Goal: Information Seeking & Learning: Learn about a topic

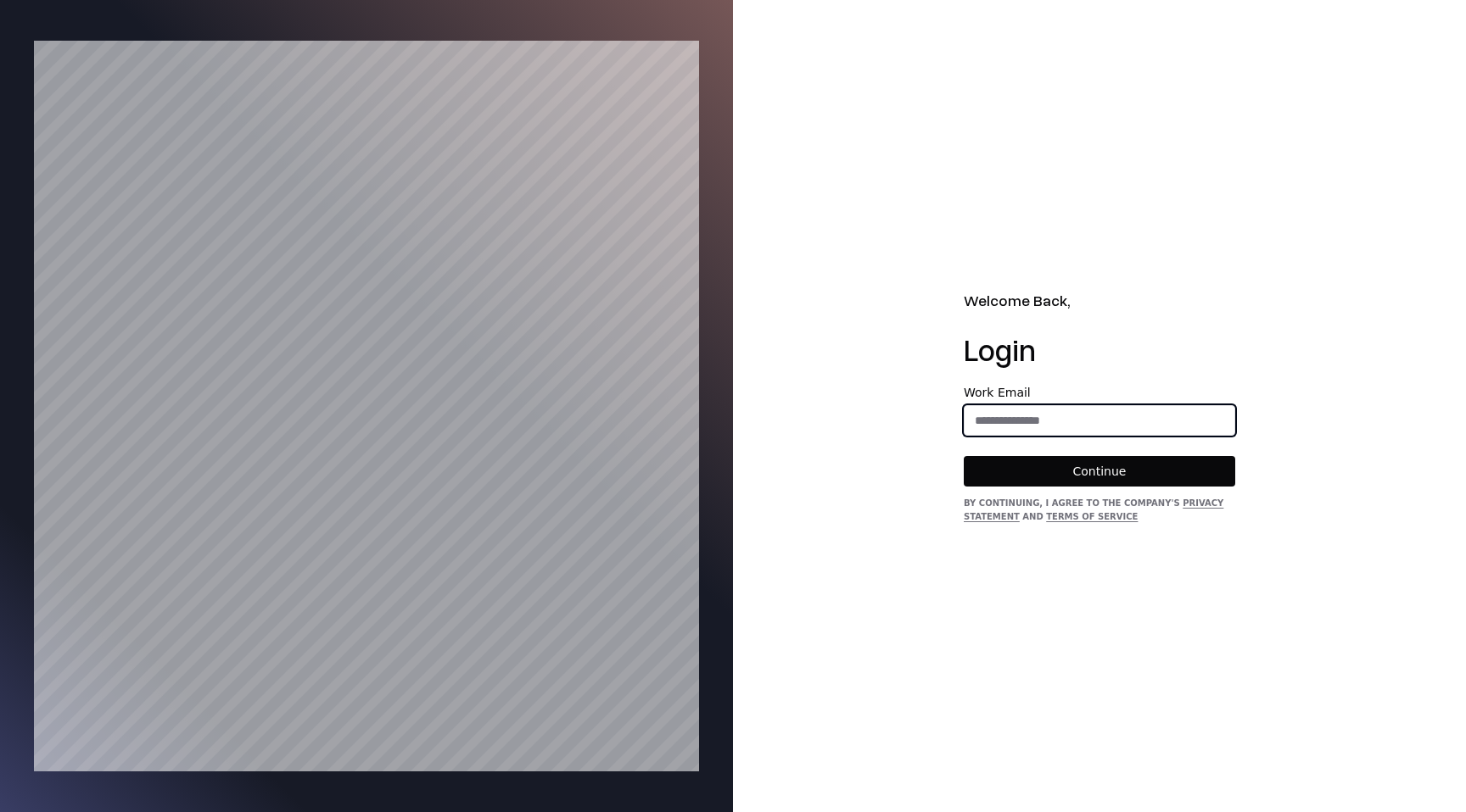
click at [1169, 410] on input "email" at bounding box center [1099, 420] width 270 height 31
type input "**********"
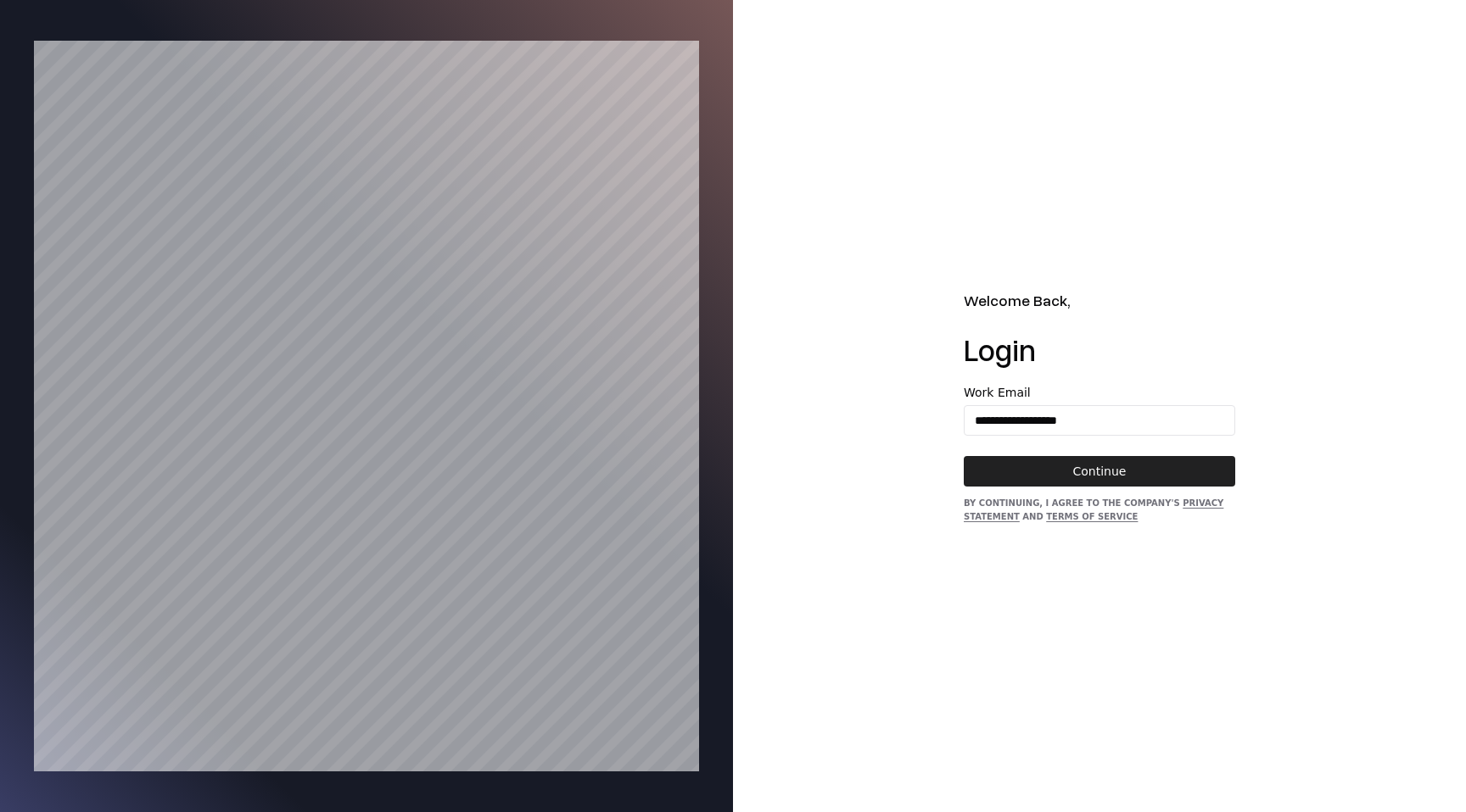
click at [1150, 469] on button "Continue" at bounding box center [1098, 472] width 271 height 31
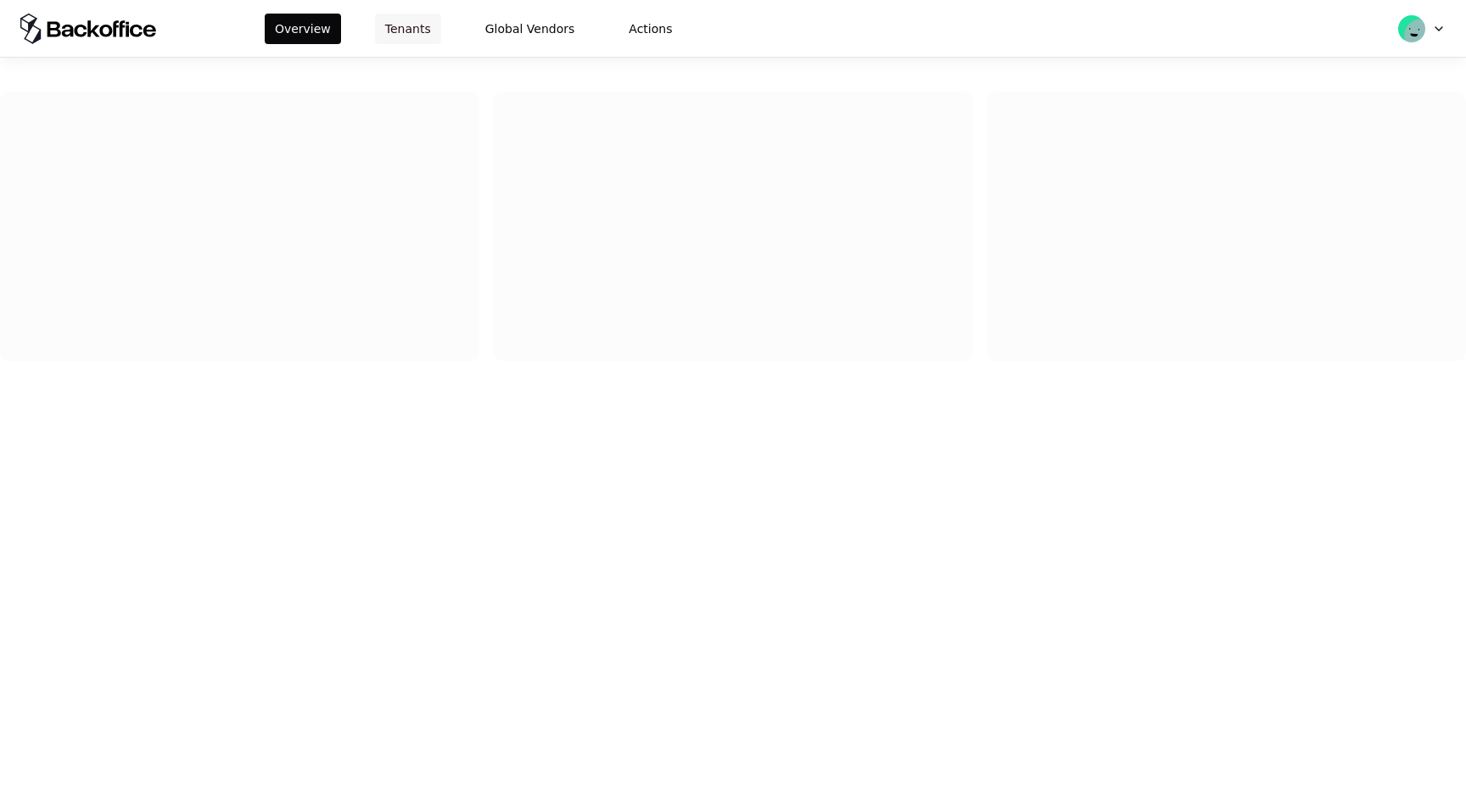
click at [395, 35] on button "Tenants" at bounding box center [408, 28] width 67 height 31
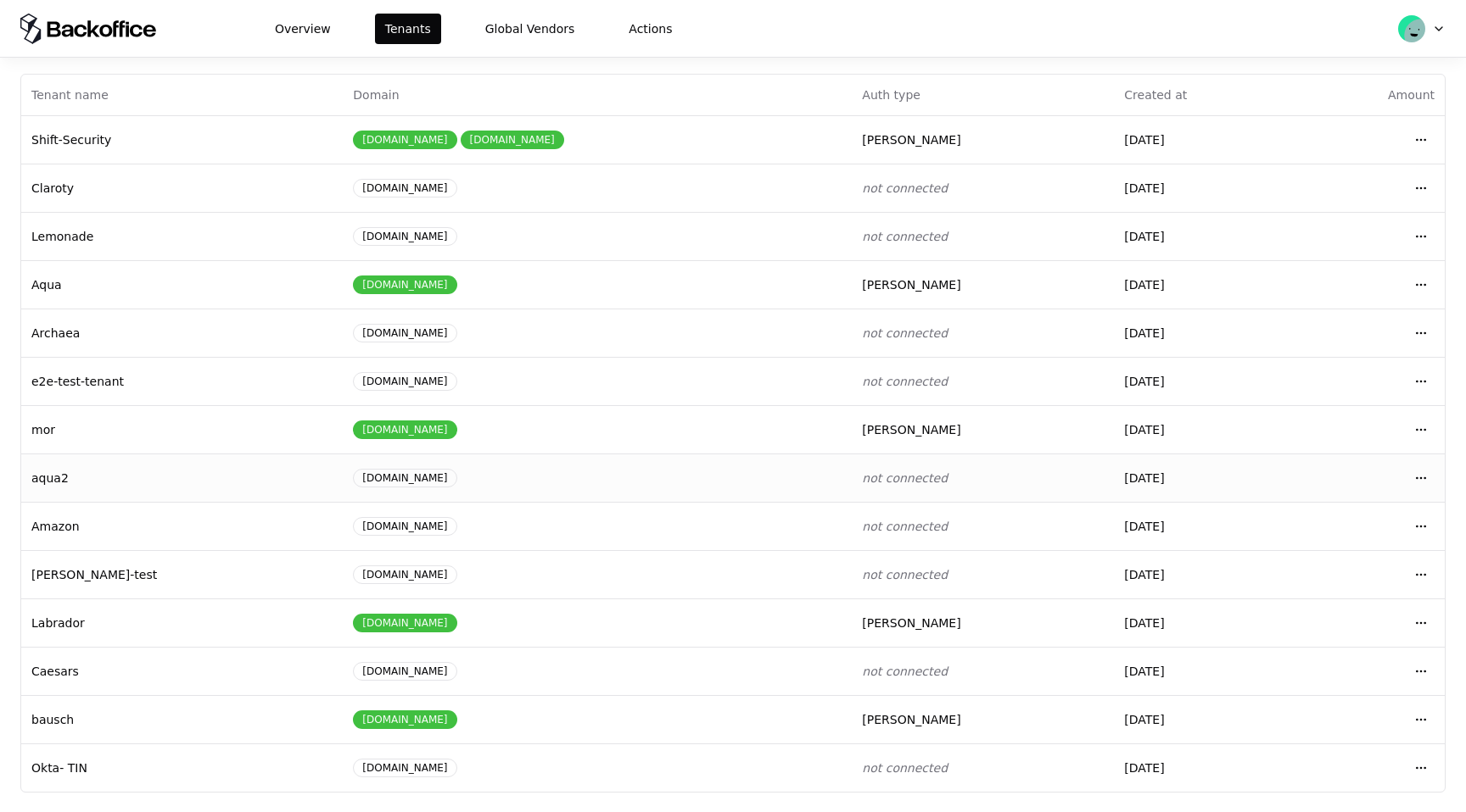
scroll to position [28, 0]
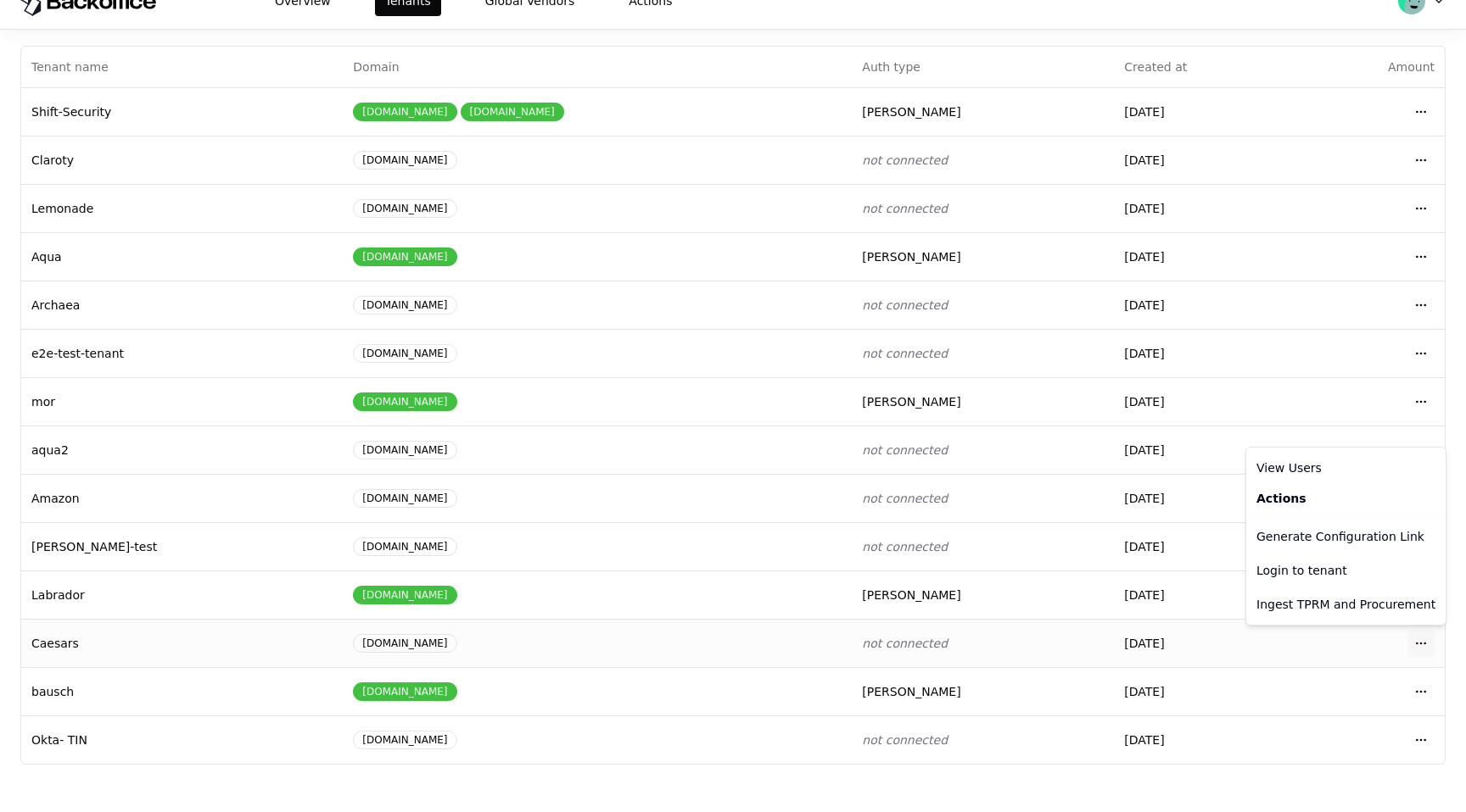
click at [1423, 630] on html "Overview Tenants Global Vendors Actions Tenants Add Tenant Tenant name Domain A…" at bounding box center [733, 378] width 1466 height 812
click at [1387, 569] on div "Login to tenant" at bounding box center [1345, 571] width 192 height 34
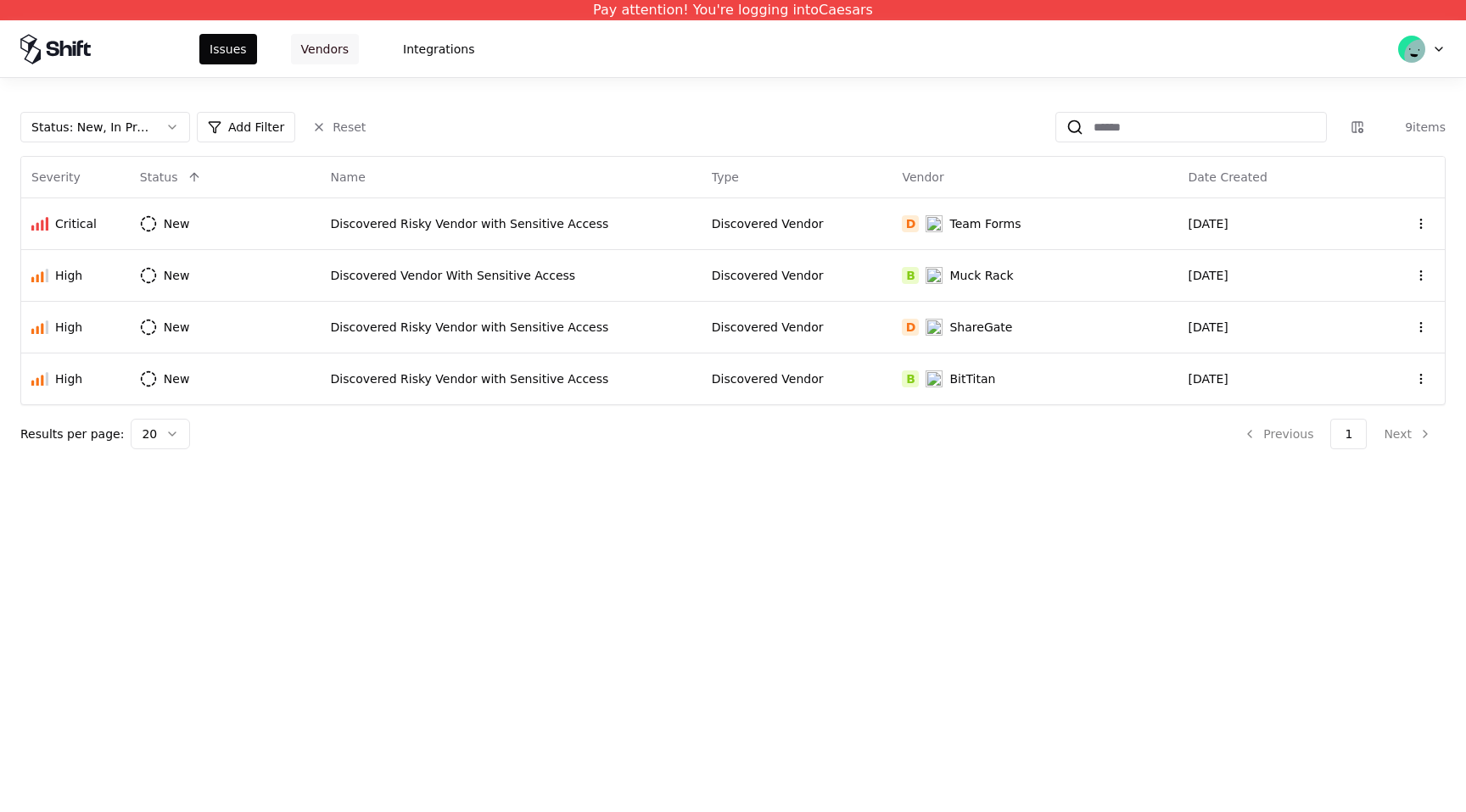
click at [349, 52] on button "Vendors" at bounding box center [325, 49] width 68 height 31
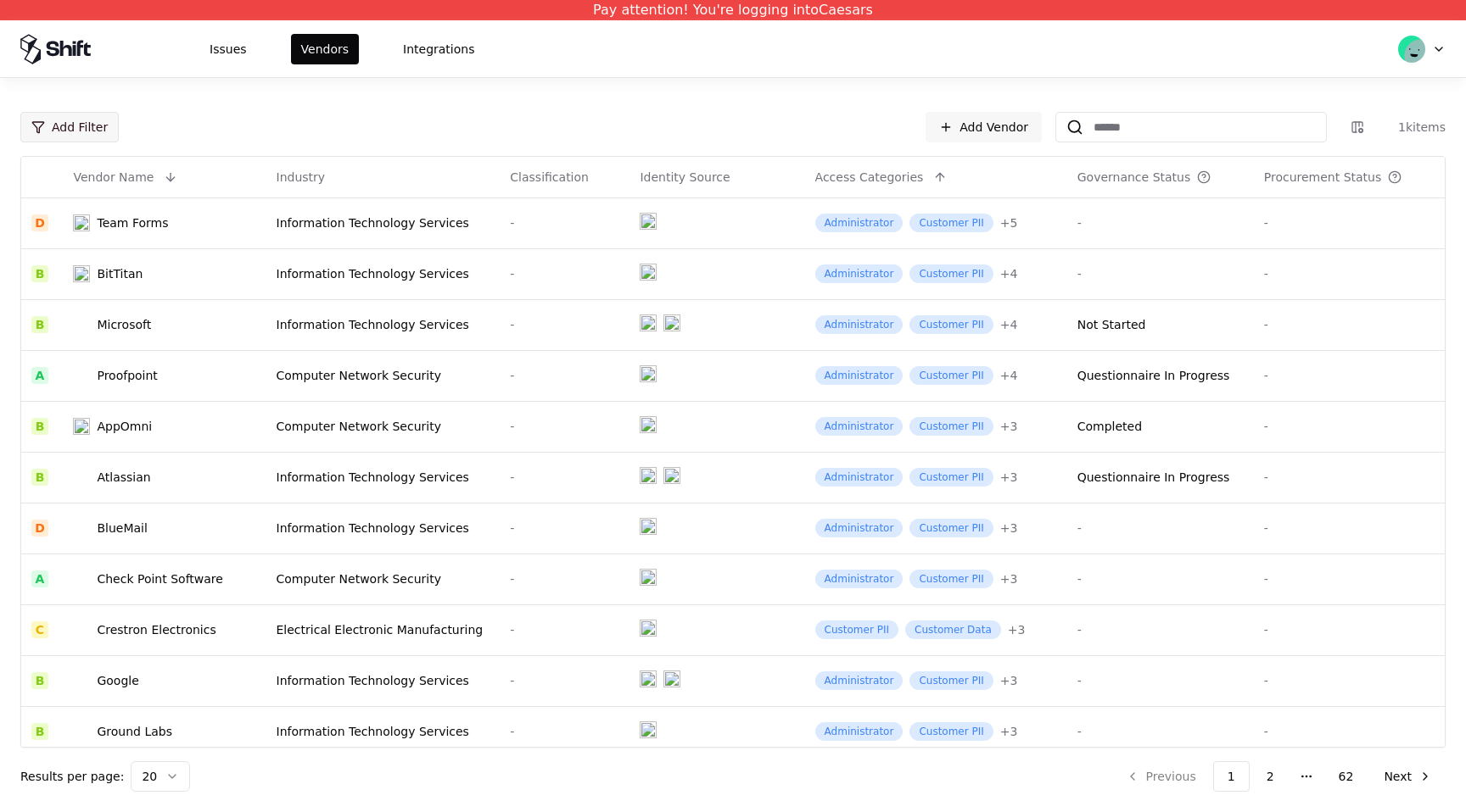
click at [93, 128] on html "Pay attention! You're logging into Caesars Issues Vendors Integrations Add Filt…" at bounding box center [733, 406] width 1466 height 812
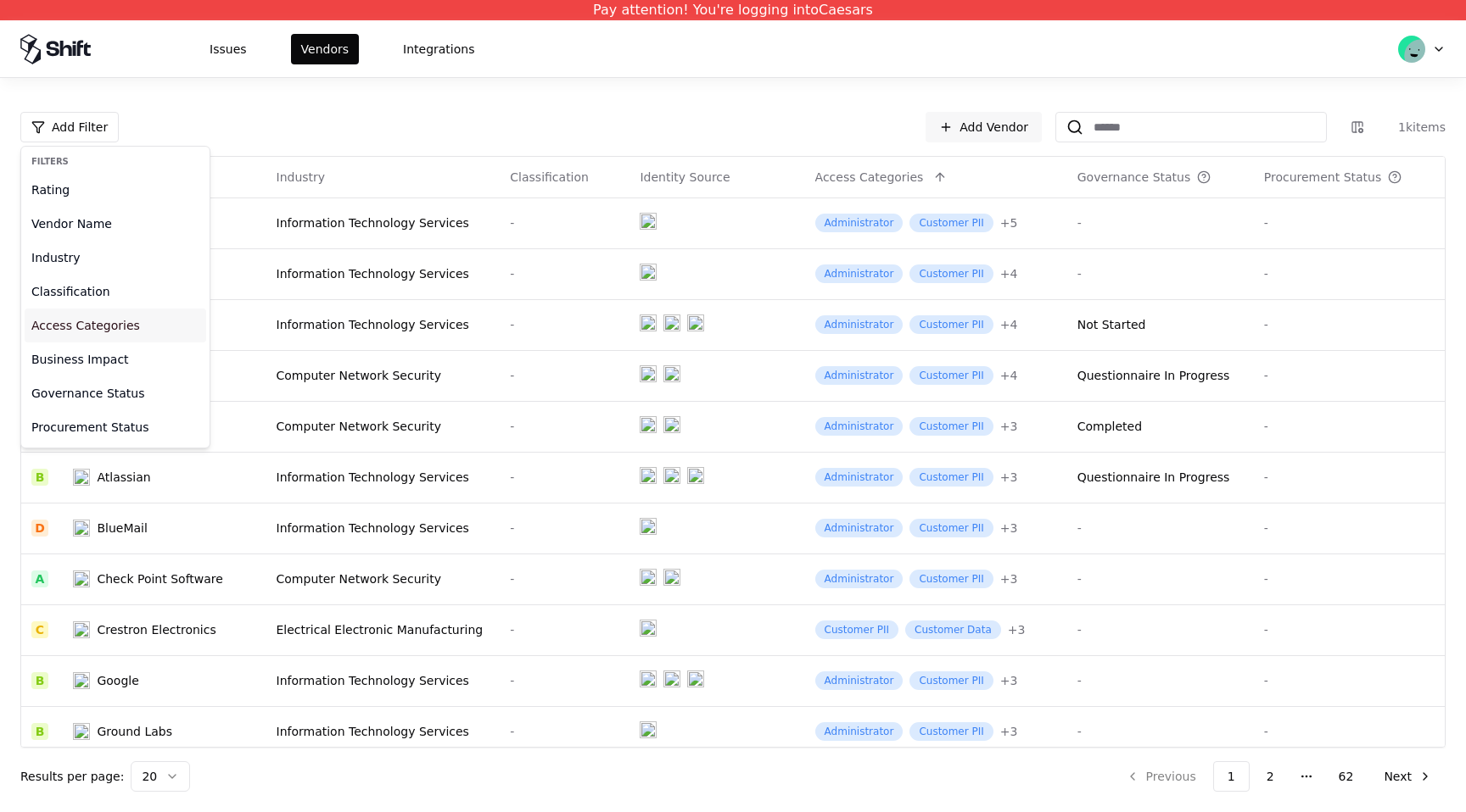
click at [108, 329] on div "Access Categories" at bounding box center [115, 325] width 182 height 34
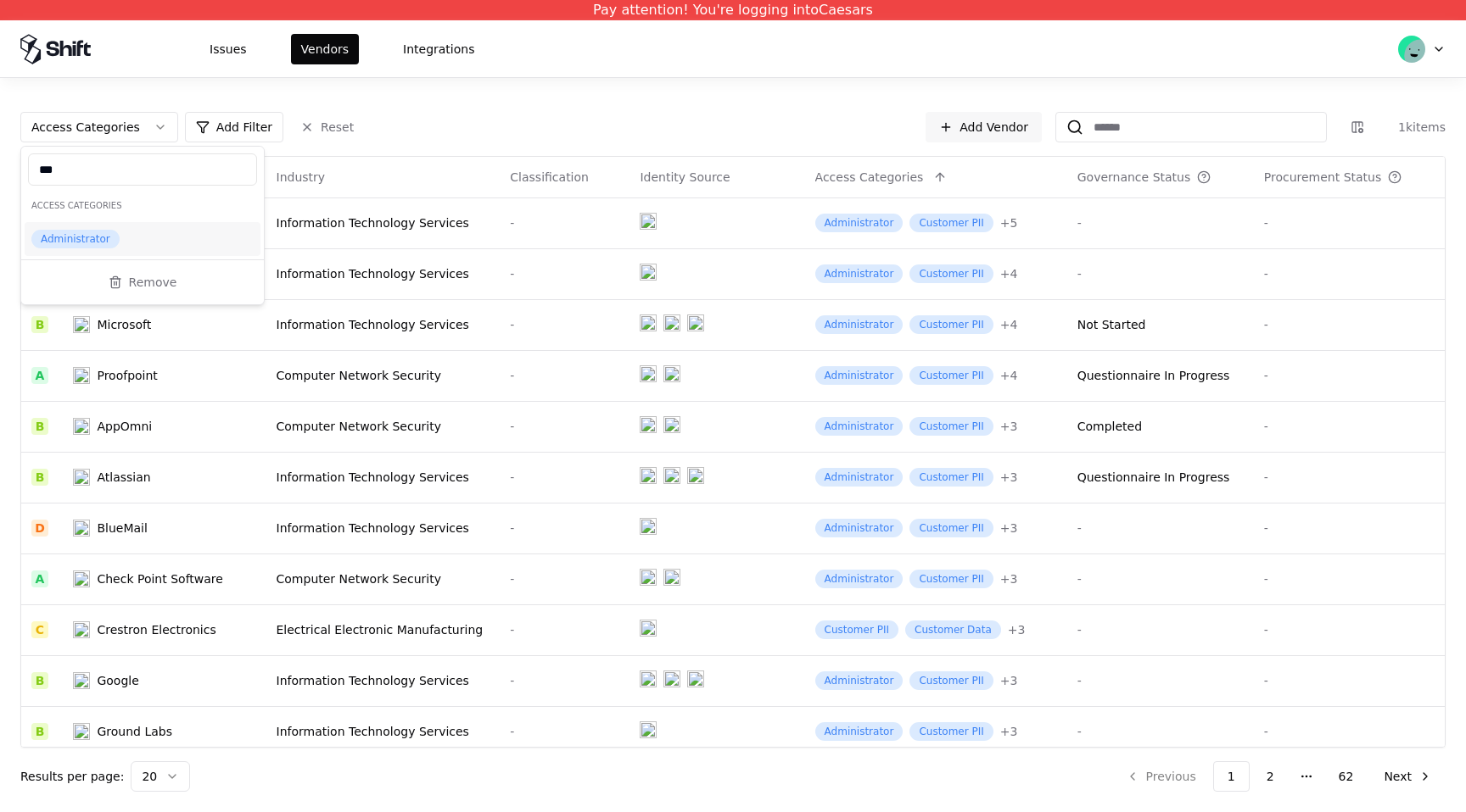
type input "***"
click at [144, 248] on div "Administrator" at bounding box center [142, 239] width 235 height 34
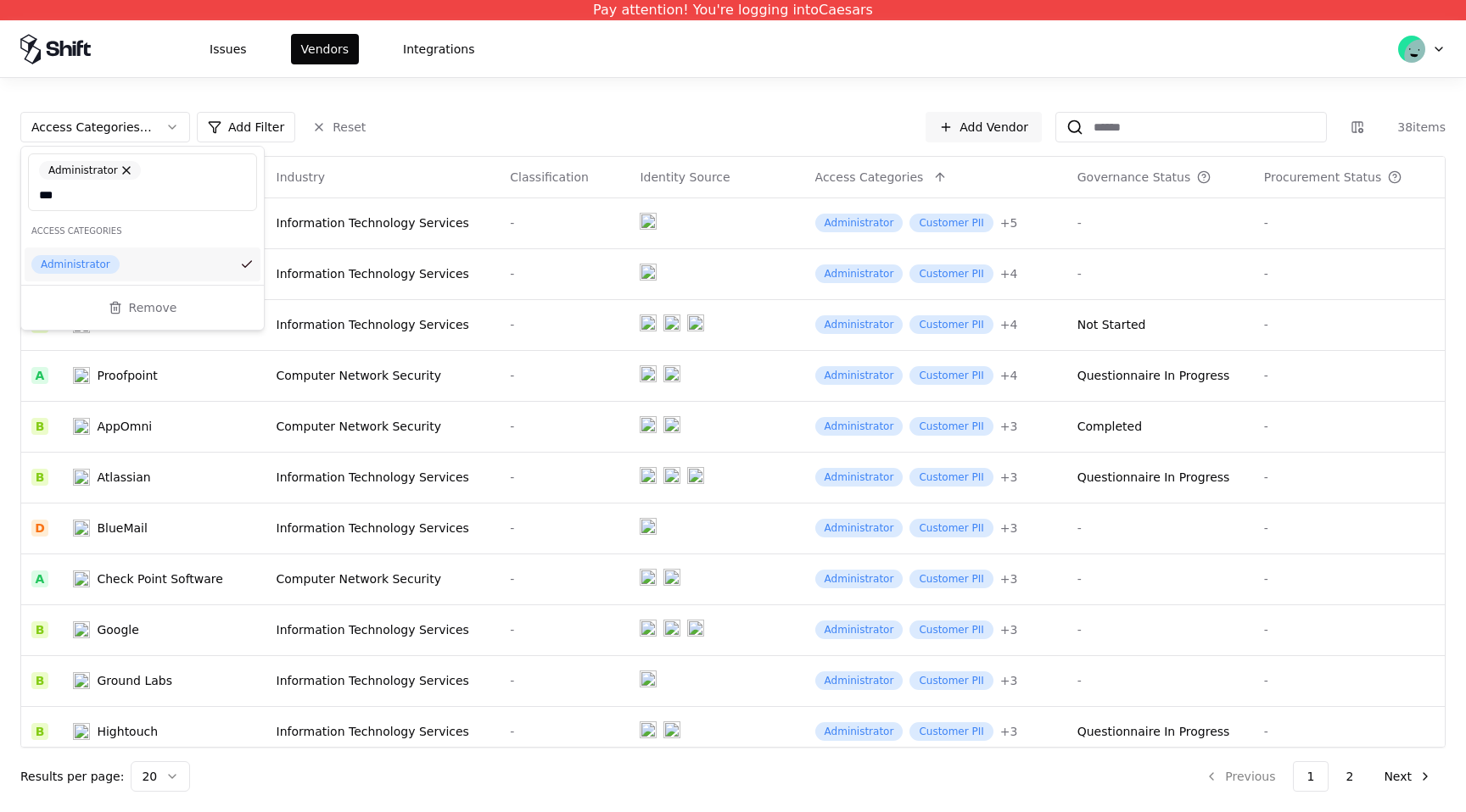
click at [597, 64] on div "Issues Vendors Integrations" at bounding box center [733, 49] width 1466 height 57
click at [1348, 781] on html "Pay attention! You're logging into Caesars Issues Vendors Integrations Access C…" at bounding box center [733, 406] width 1466 height 812
click at [1353, 776] on html "Pay attention! You're logging into Caesars Issues Vendors Integrations Access C…" at bounding box center [733, 406] width 1466 height 812
click at [1352, 776] on html "Pay attention! You're logging into Caesars Issues Vendors Integrations Access C…" at bounding box center [733, 406] width 1466 height 812
click at [1413, 774] on html "Pay attention! You're logging into Caesars Issues Vendors Integrations Access C…" at bounding box center [733, 406] width 1466 height 812
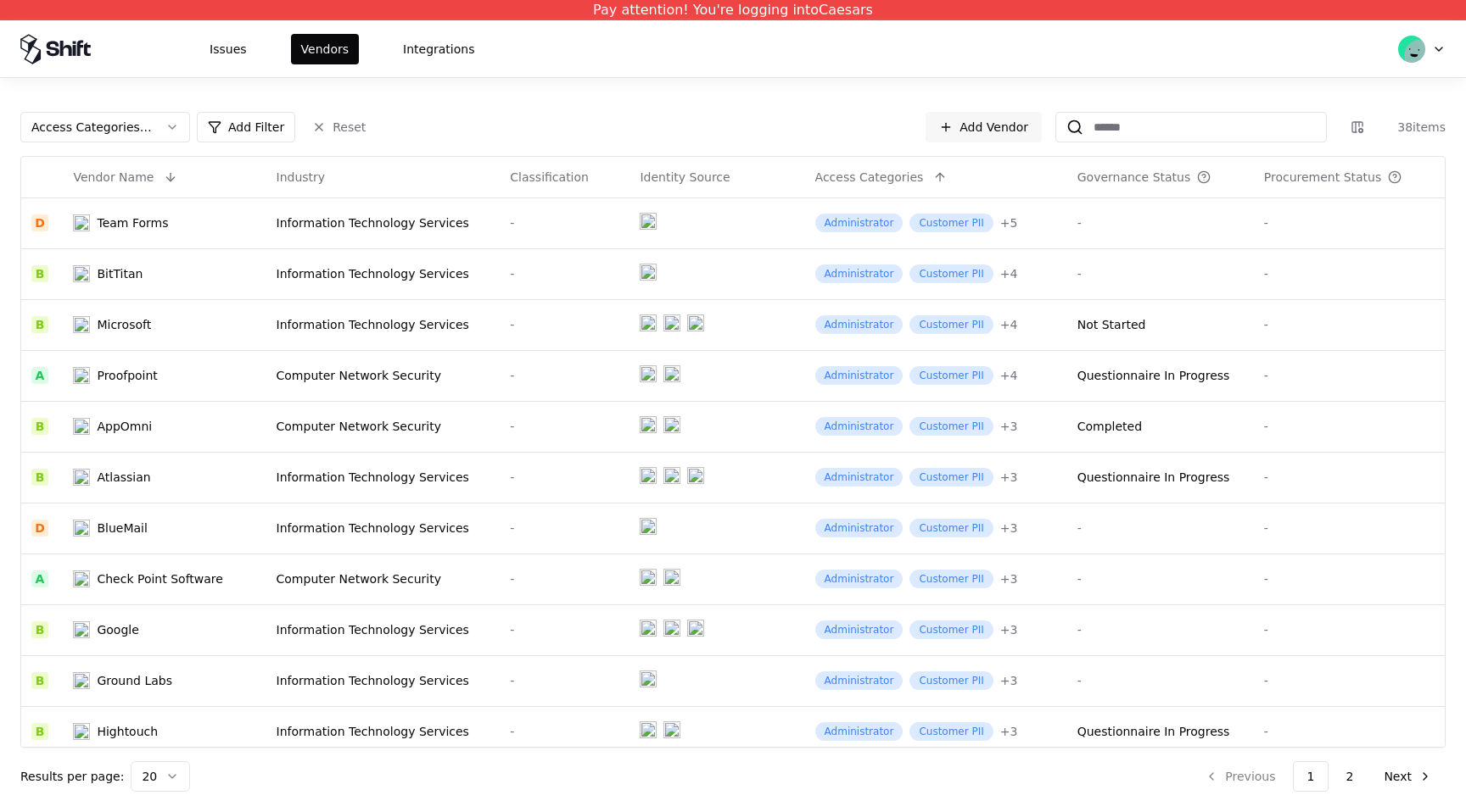
click at [1431, 778] on html "Pay attention! You're logging into Caesars Issues Vendors Integrations Access C…" at bounding box center [733, 406] width 1466 height 812
click at [1398, 778] on html "Pay attention! You're logging into Caesars Issues Vendors Integrations Access C…" at bounding box center [733, 406] width 1466 height 812
click at [1425, 778] on html "Pay attention! You're logging into Caesars Issues Vendors Integrations Access C…" at bounding box center [733, 406] width 1466 height 812
click at [182, 774] on html "Pay attention! You're logging into Caesars Issues Vendors Integrations Access C…" at bounding box center [733, 406] width 1466 height 812
click at [159, 774] on html "Pay attention! You're logging into Caesars Issues Vendors Integrations Access C…" at bounding box center [733, 406] width 1466 height 812
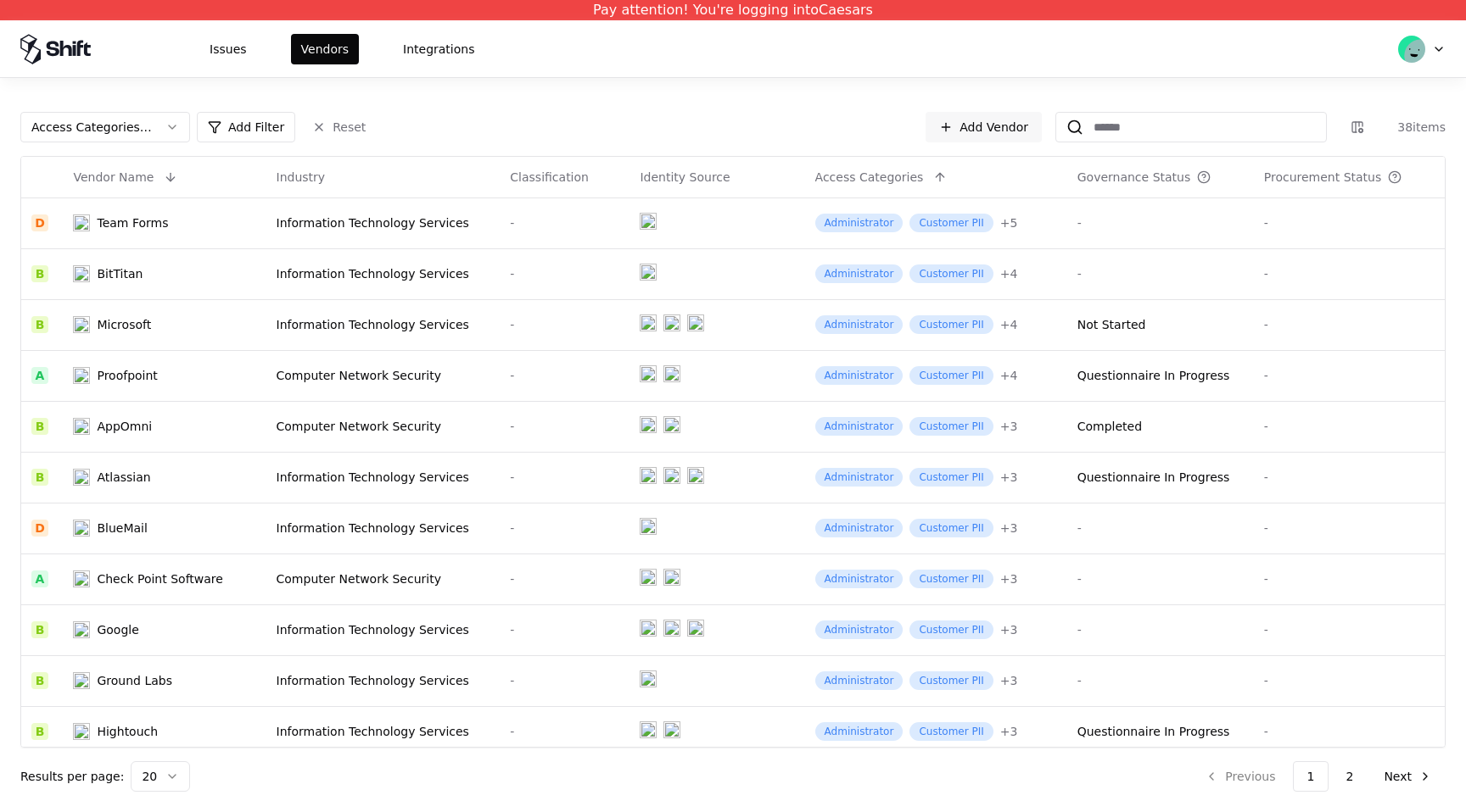
click at [159, 774] on html "Pay attention! You're logging into Caesars Issues Vendors Integrations Access C…" at bounding box center [733, 406] width 1466 height 812
click at [1127, 177] on div "Governance Status" at bounding box center [1134, 177] width 113 height 17
click at [1230, 172] on button at bounding box center [1228, 177] width 21 height 21
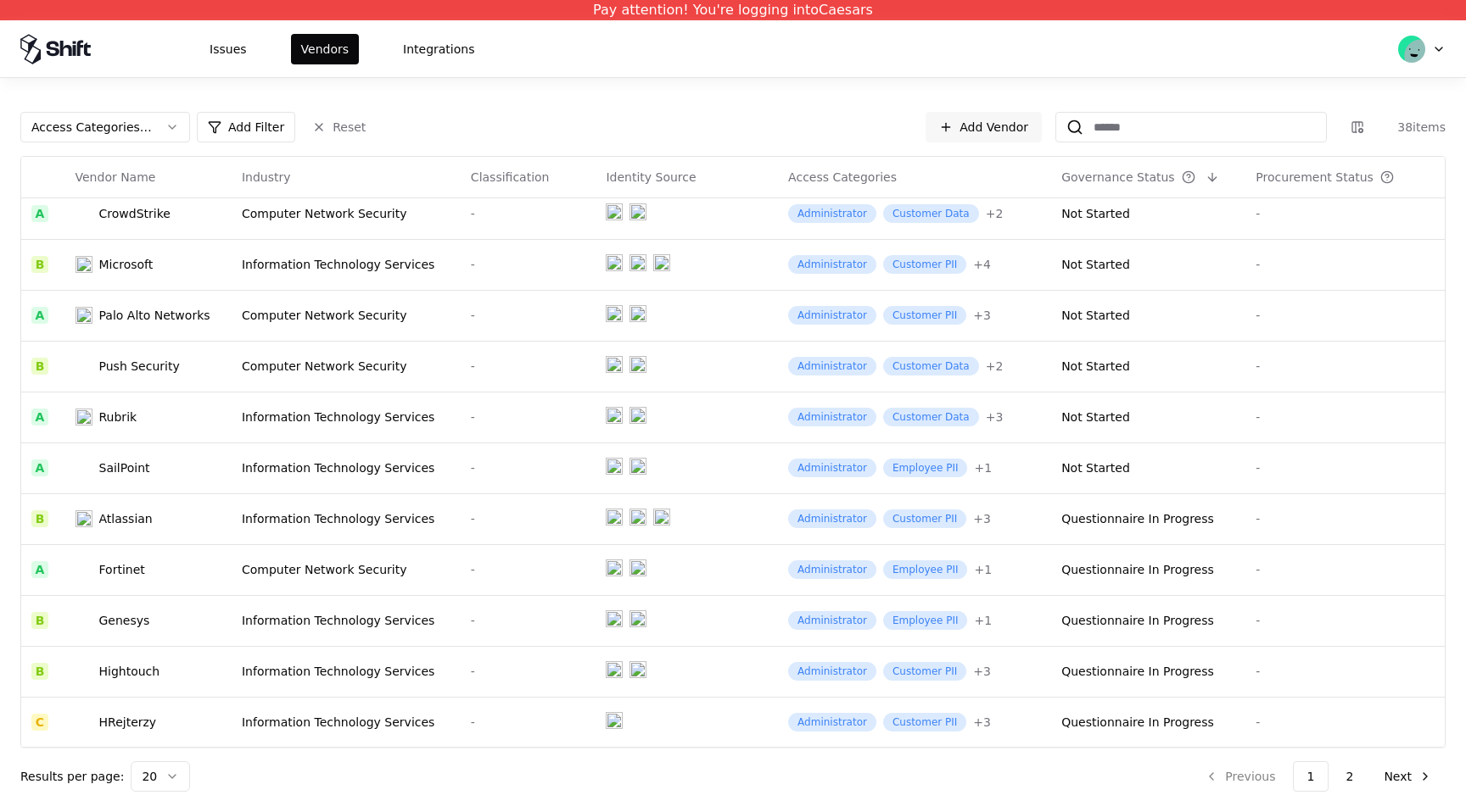
scroll to position [468, 0]
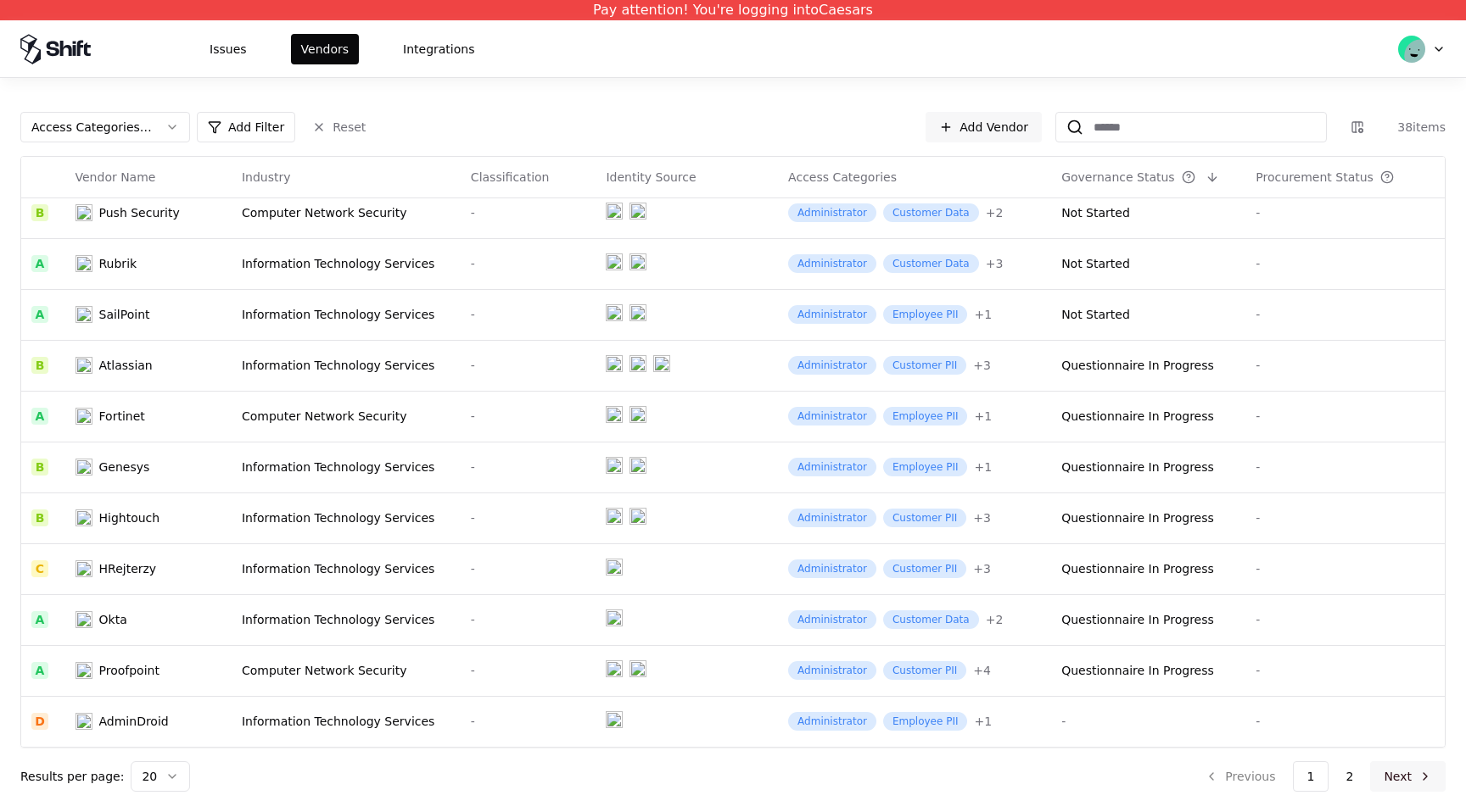
click at [1428, 772] on button "Next" at bounding box center [1408, 776] width 75 height 31
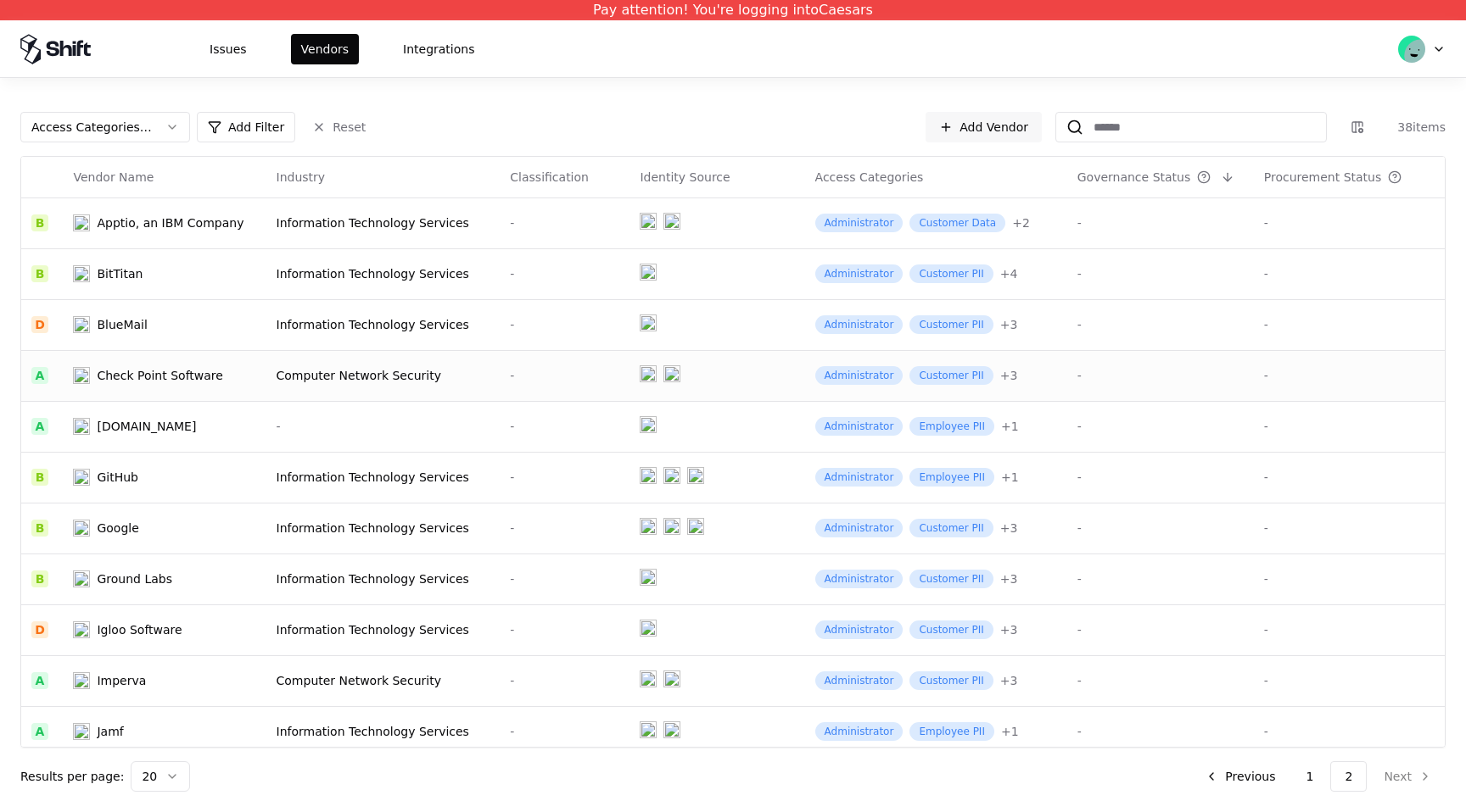
click at [402, 368] on div "Computer Network Security" at bounding box center [384, 376] width 214 height 17
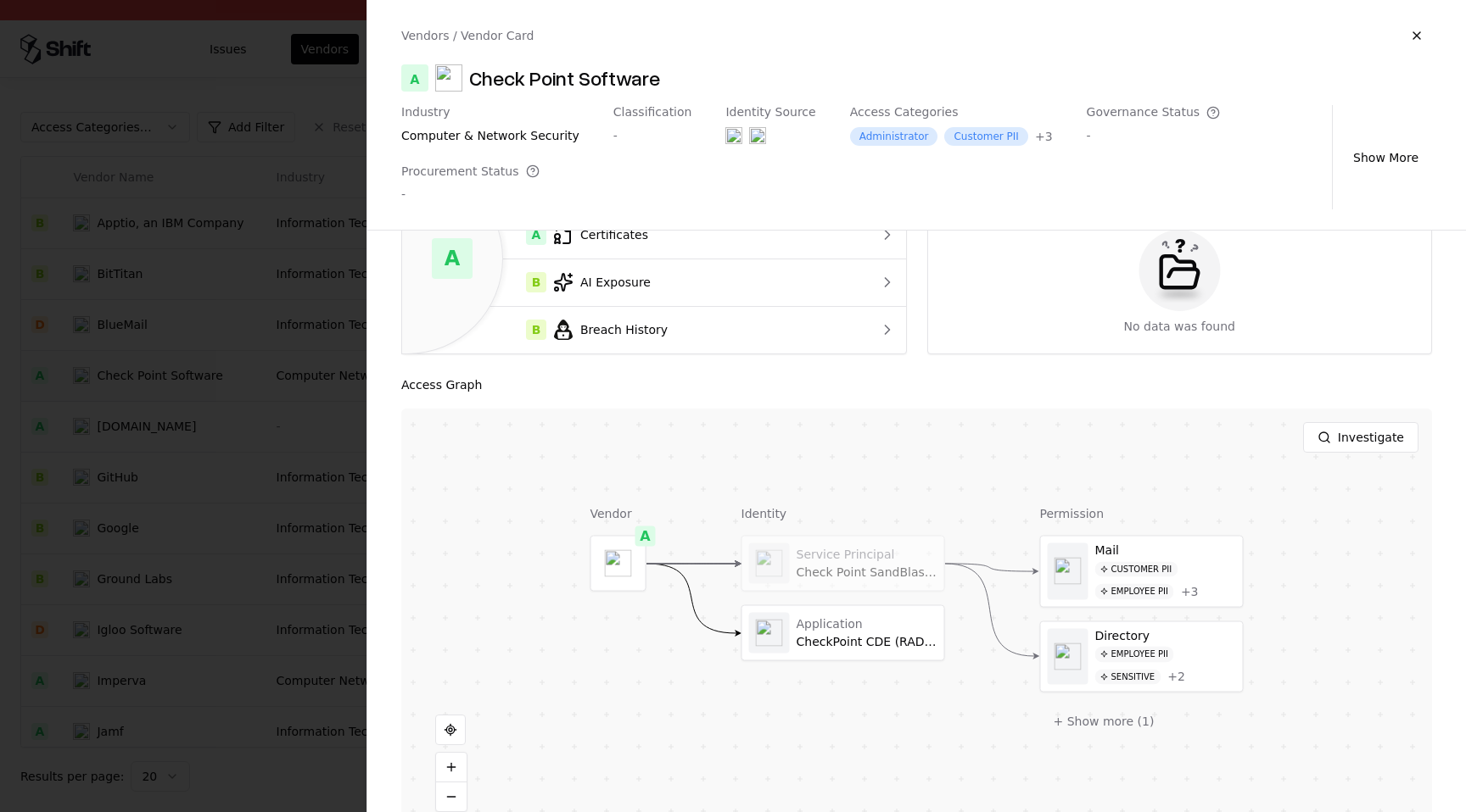
scroll to position [122, 0]
click at [1114, 729] on button "+ Show more ( 1 )" at bounding box center [1104, 721] width 128 height 31
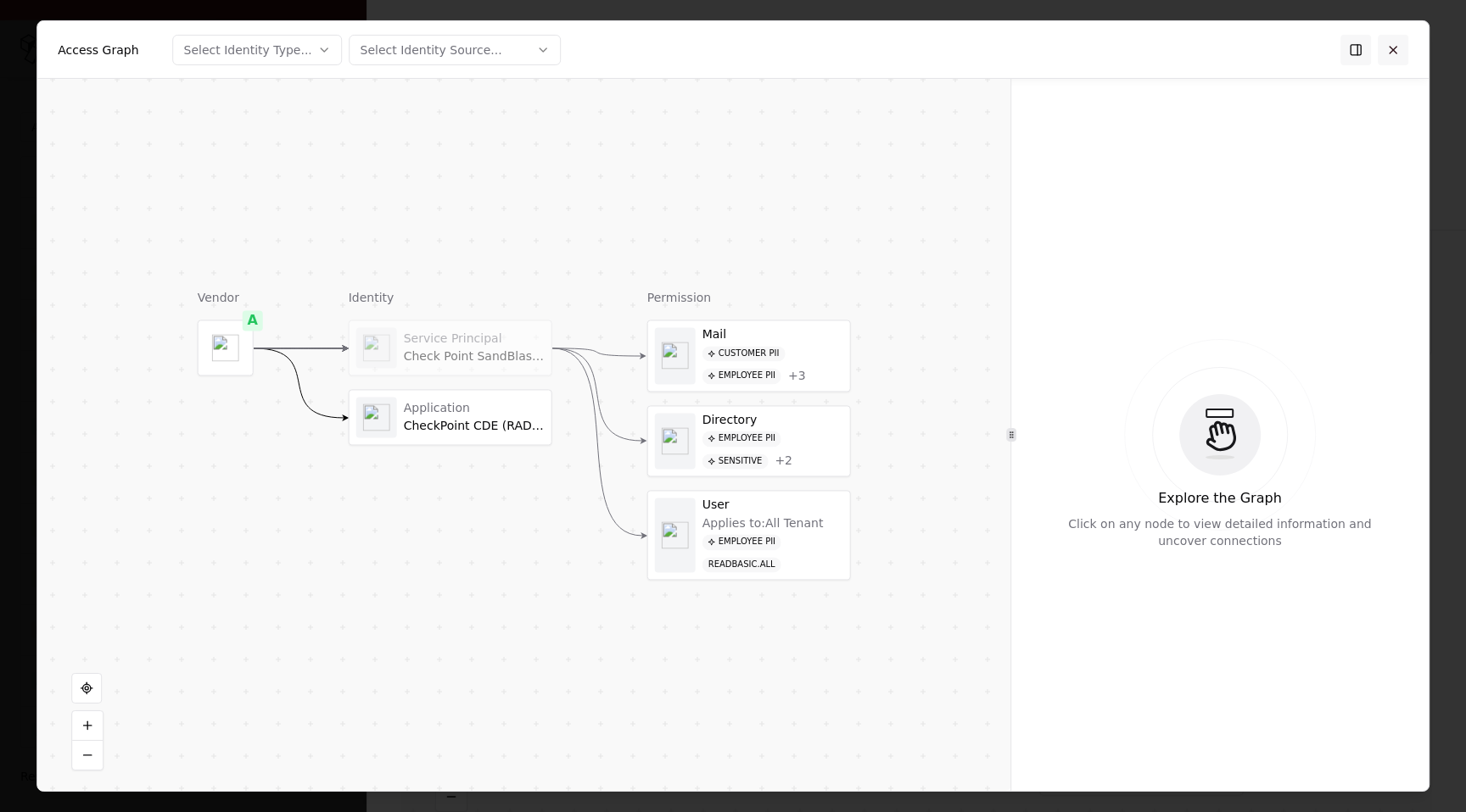
click at [1394, 58] on button at bounding box center [1393, 49] width 31 height 31
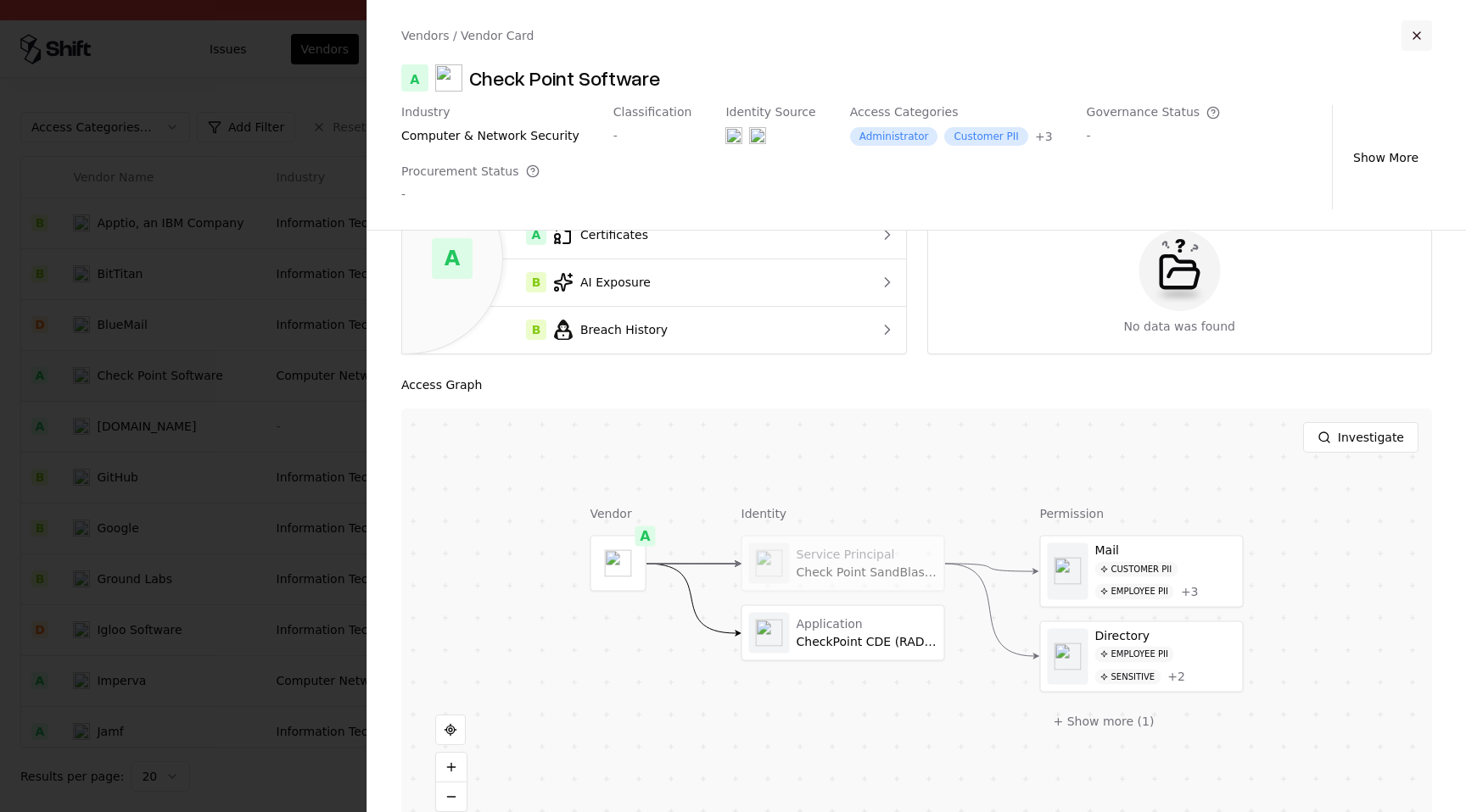
click at [1418, 36] on button "button" at bounding box center [1416, 36] width 31 height 31
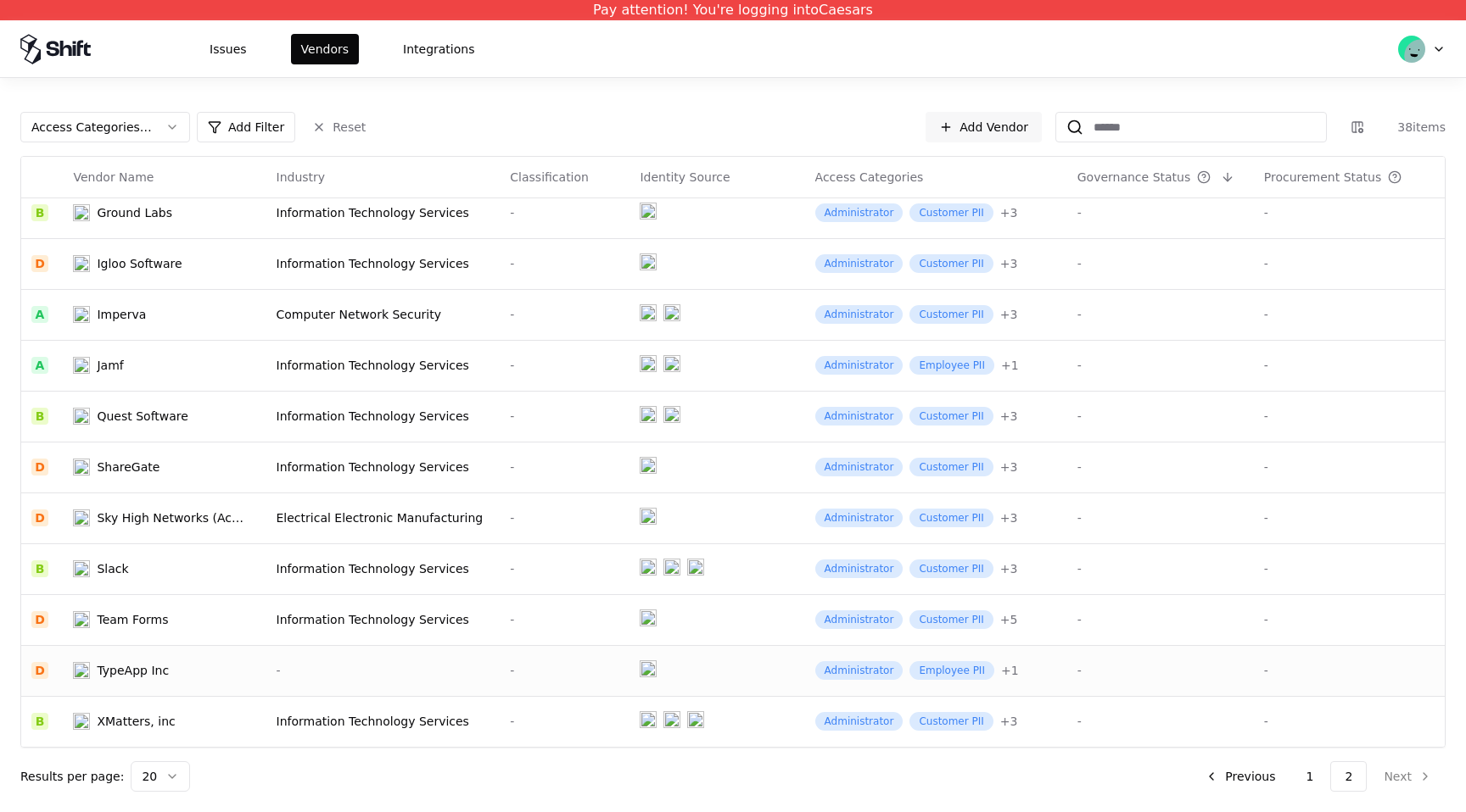
scroll to position [0, 0]
